Goal: Task Accomplishment & Management: Manage account settings

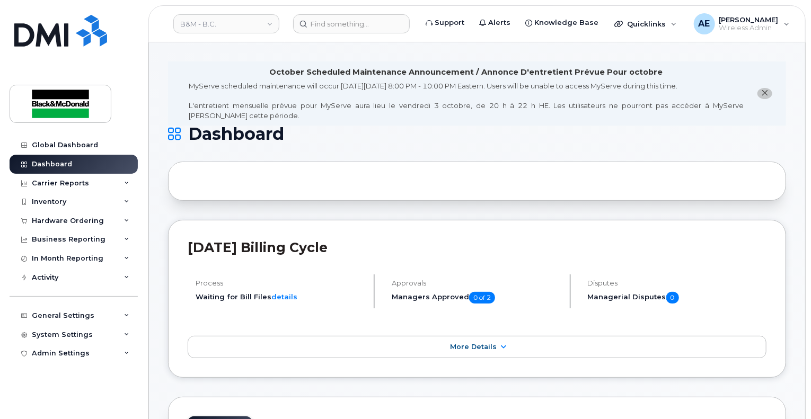
click at [356, 33] on header "B&M - B.C. Support Alerts Knowledge Base Quicklinks Suspend / Cancel Device Cha…" at bounding box center [476, 23] width 657 height 37
click at [354, 25] on input at bounding box center [351, 23] width 117 height 19
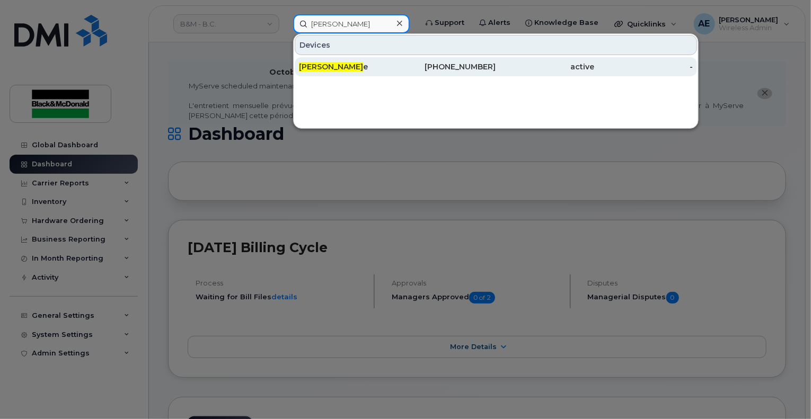
type input "kevin wilki"
click at [348, 74] on div "Kevin Wilki e" at bounding box center [348, 66] width 99 height 19
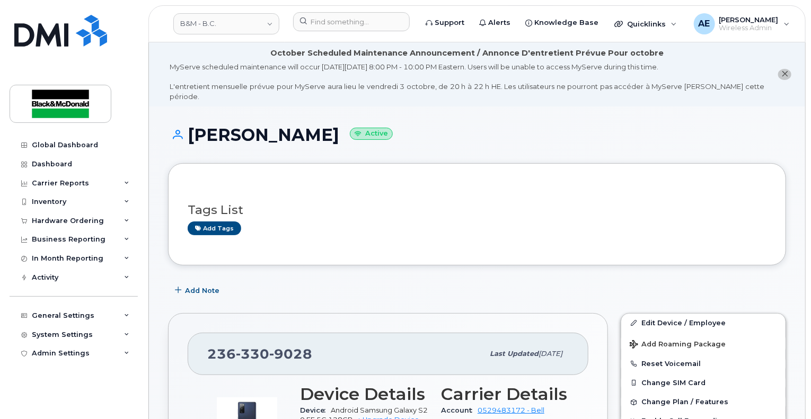
scroll to position [159, 0]
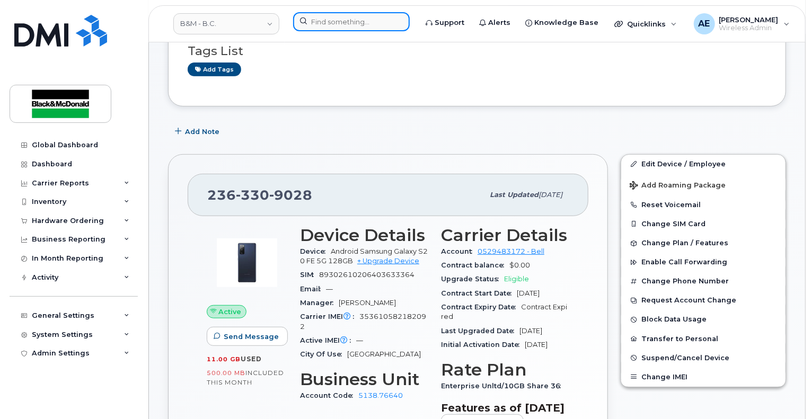
click at [341, 22] on input at bounding box center [351, 21] width 117 height 19
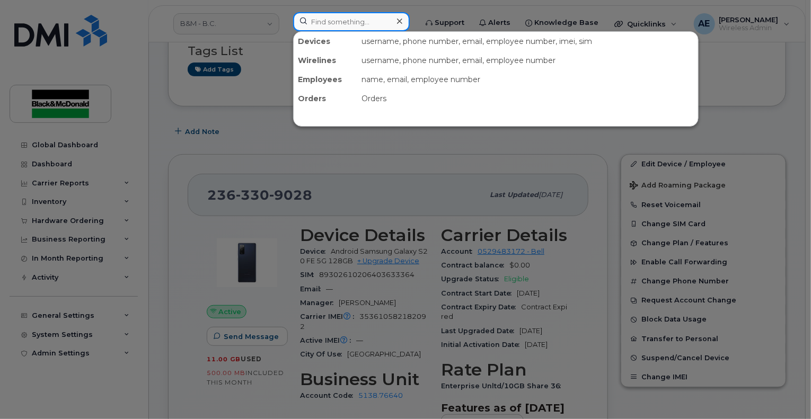
paste input "[PERSON_NAME]"
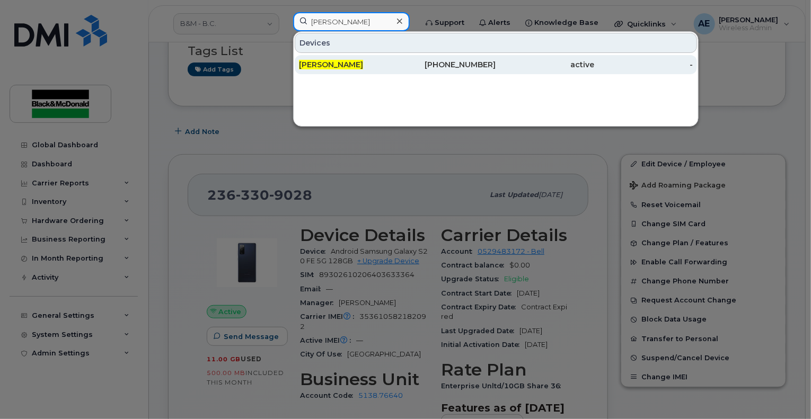
type input "[PERSON_NAME]"
click at [350, 63] on span "[PERSON_NAME]" at bounding box center [331, 65] width 64 height 10
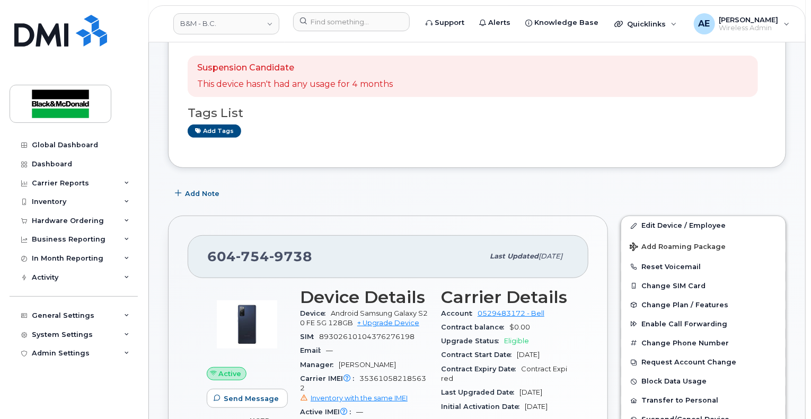
scroll to position [159, 0]
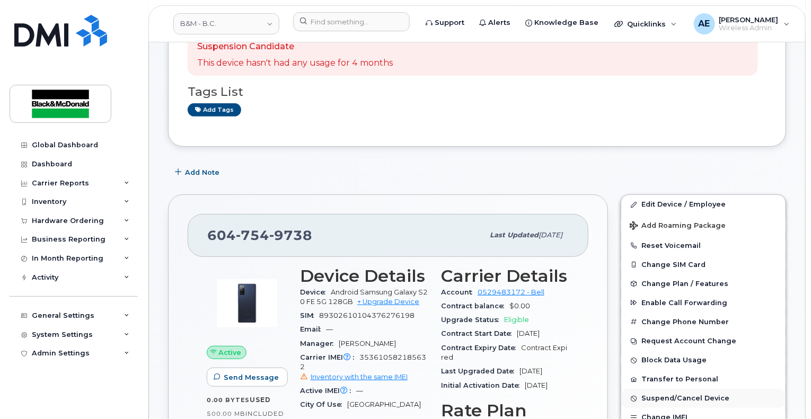
click at [684, 395] on span "Suspend/Cancel Device" at bounding box center [685, 399] width 88 height 8
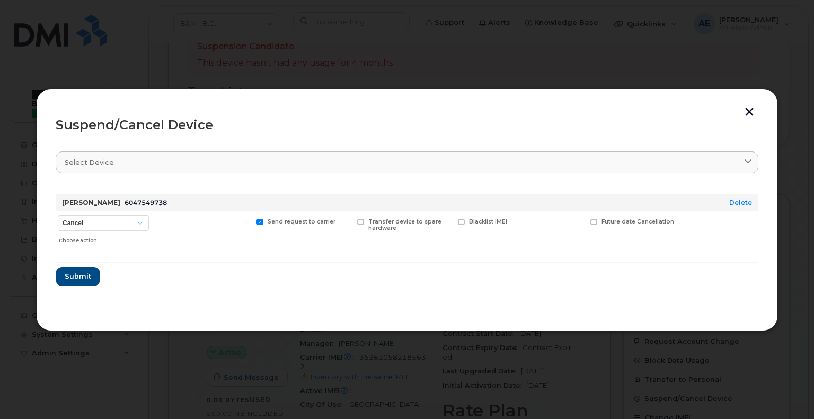
click at [150, 226] on div "Cancel Suspend - Extend Suspension Suspend - Reduced Rate Suspend - Full Rate S…" at bounding box center [103, 230] width 95 height 38
click at [138, 223] on select "Cancel Suspend - Extend Suspension Suspend - Reduced Rate Suspend - Full Rate S…" at bounding box center [103, 223] width 91 height 16
drag, startPoint x: 237, startPoint y: 42, endPoint x: 257, endPoint y: 26, distance: 25.6
click at [237, 42] on div at bounding box center [407, 209] width 814 height 419
